Goal: Information Seeking & Learning: Learn about a topic

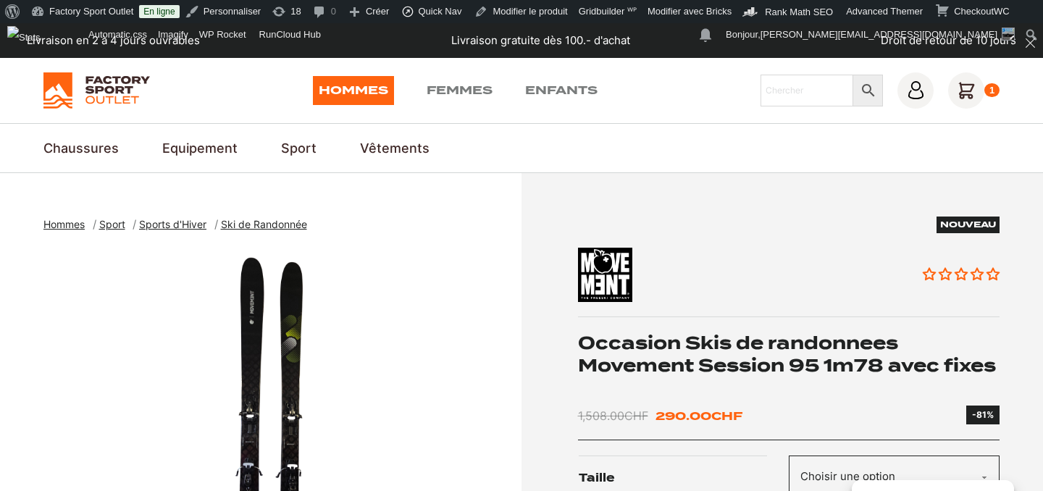
click at [243, 439] on img "1 of 3" at bounding box center [278, 428] width 471 height 362
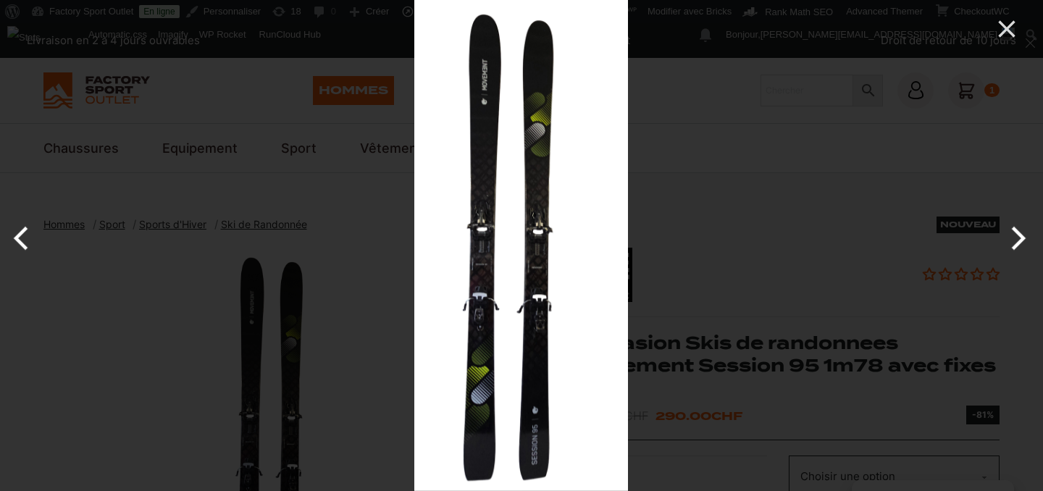
click at [1020, 232] on button "Next" at bounding box center [1016, 238] width 54 height 72
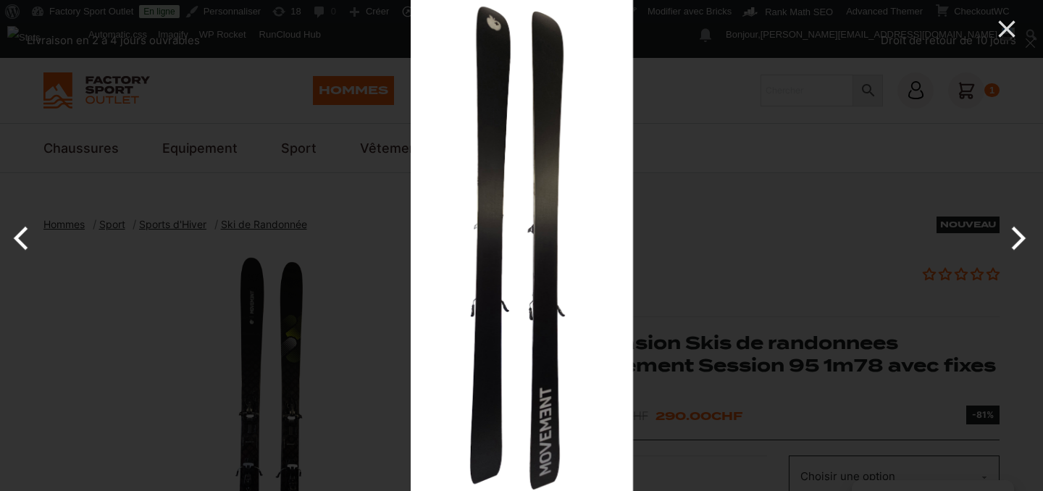
click at [1022, 243] on button "Next" at bounding box center [1016, 238] width 54 height 72
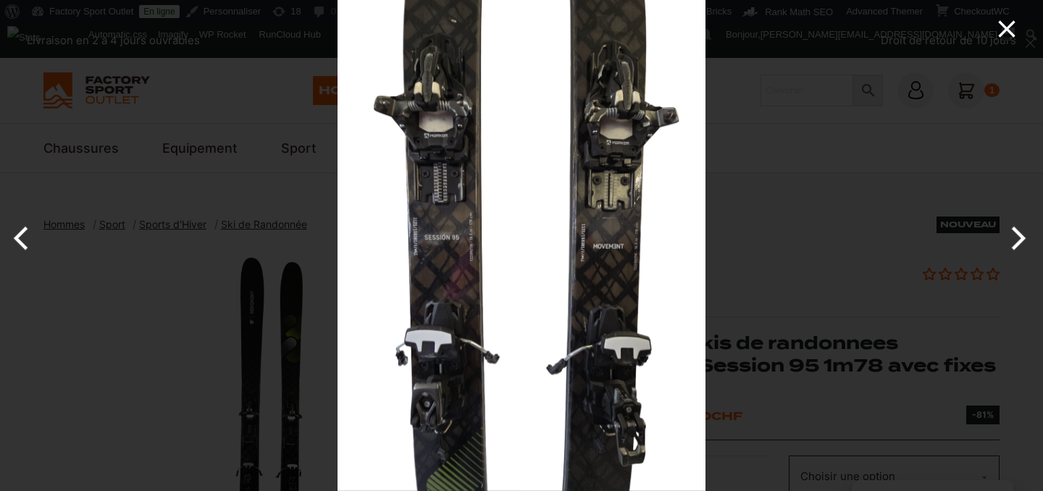
click at [1002, 37] on icon "Close" at bounding box center [1006, 28] width 29 height 29
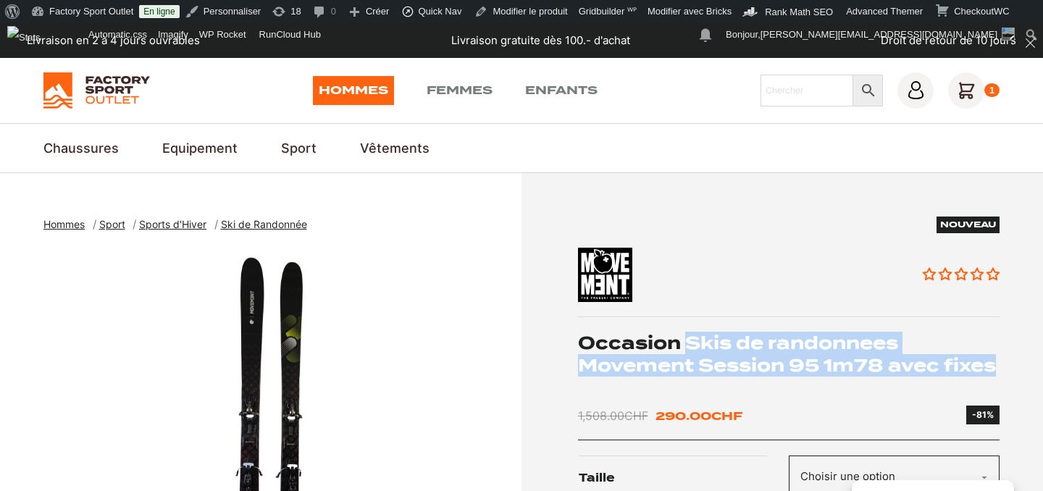
drag, startPoint x: 687, startPoint y: 340, endPoint x: 999, endPoint y: 371, distance: 312.9
copy h1 "Skis de randonnees Movement Session 95 1m78 avec fixes"
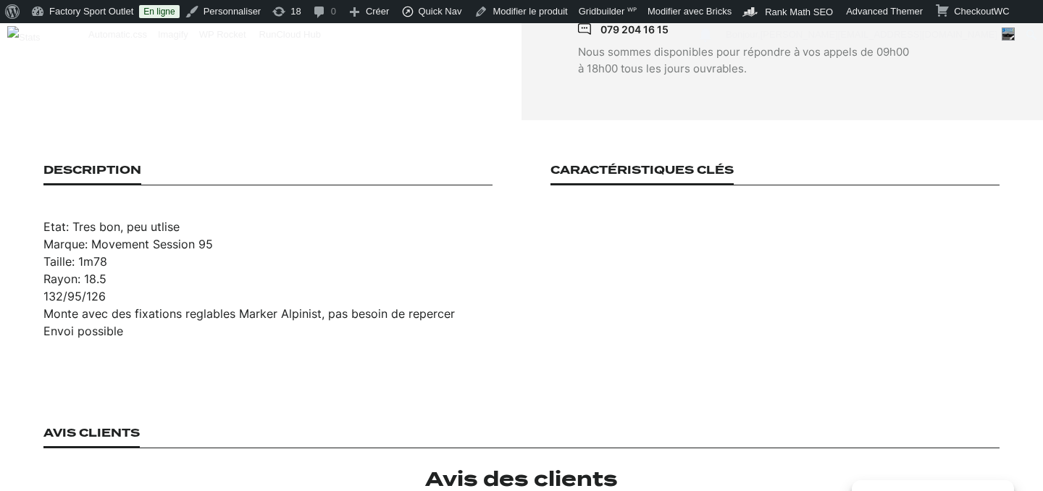
scroll to position [861, 0]
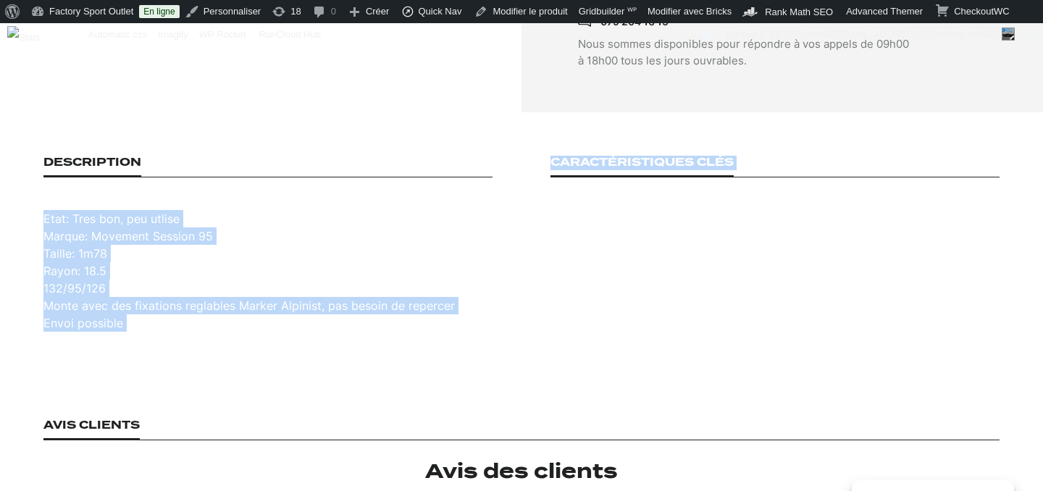
drag, startPoint x: 45, startPoint y: 205, endPoint x: 174, endPoint y: 364, distance: 204.4
click at [174, 364] on main "Hommes Sport Sports d'Hiver Ski de Randonnée Occasion Skis de randonnees Moveme…" at bounding box center [521, 202] width 1043 height 1780
copy div "Etat: Tres bon, peu utlise Marque: Movement Session 95 Taille: 1m78 Rayon: 18.5…"
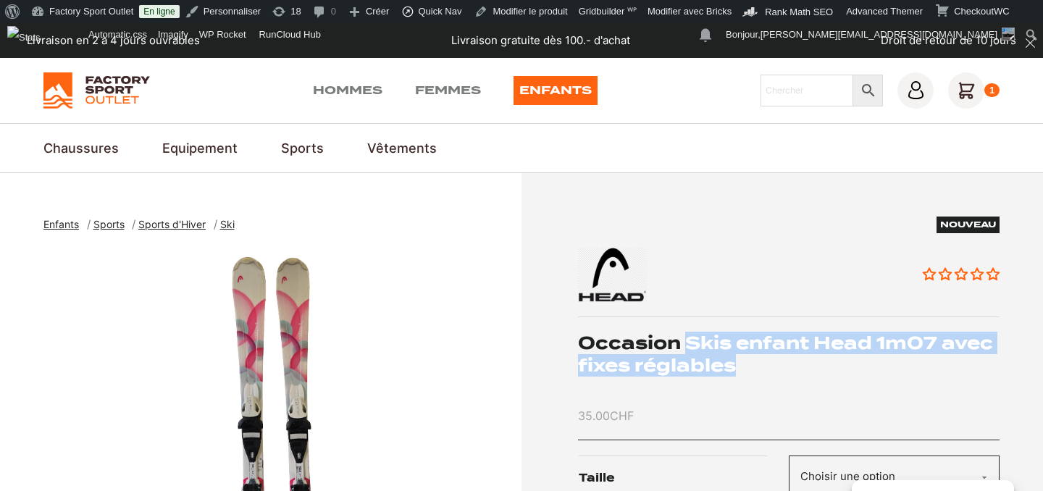
drag, startPoint x: 689, startPoint y: 341, endPoint x: 758, endPoint y: 371, distance: 75.6
click at [758, 371] on h1 "Occasion Skis enfant Head 1m07 avec fixes réglables" at bounding box center [789, 354] width 422 height 45
copy h1 "Skis enfant Head 1m07 avec fixes réglables"
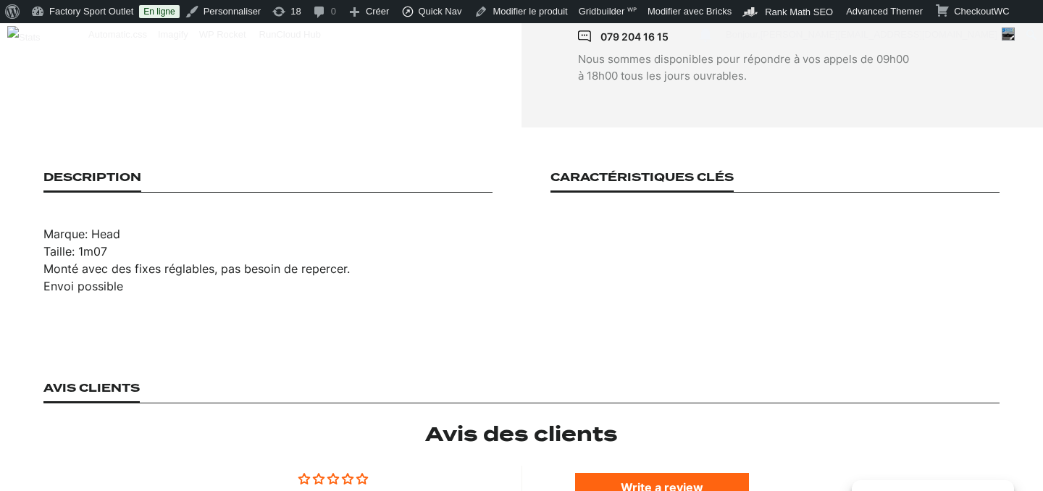
scroll to position [858, 0]
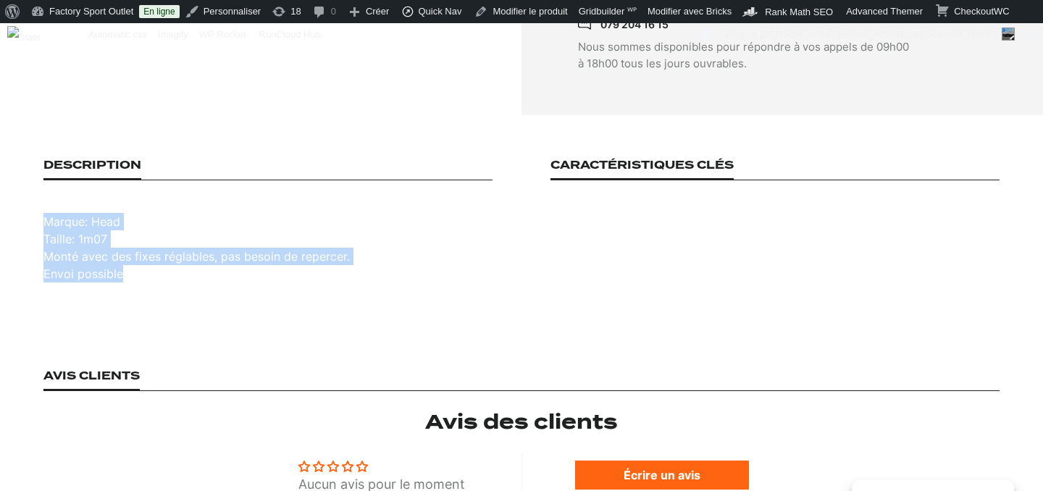
drag, startPoint x: 46, startPoint y: 207, endPoint x: 146, endPoint y: 274, distance: 120.1
click at [146, 274] on section "Description Marque: Head Taille: 1m07 Monté avec des fixes réglables, pas besoi…" at bounding box center [521, 220] width 1043 height 211
copy ul "Marque: Head Taille: 1m07 Monté avec des fixes réglables, pas besoin de reperce…"
